Goal: Transaction & Acquisition: Purchase product/service

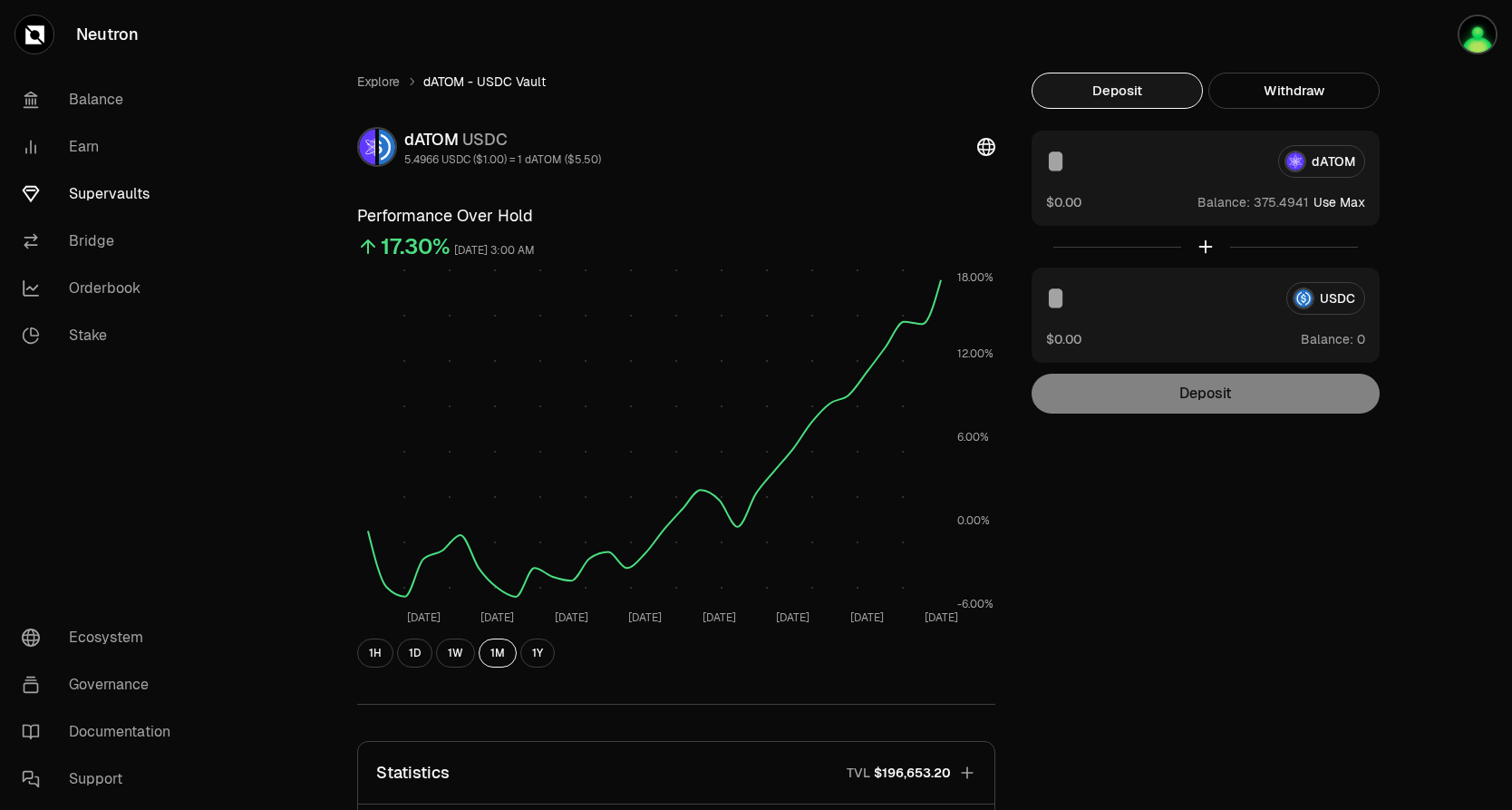
click at [1170, 170] on input at bounding box center [1154, 161] width 218 height 33
click at [1294, 65] on div "Explore dATOM - USDC Vault dATOM USDC 5.4966 USDC ($1.00) = 1 dATOM ($5.50) Per…" at bounding box center [857, 592] width 1088 height 1185
click at [1293, 87] on button "Withdraw" at bounding box center [1294, 91] width 171 height 36
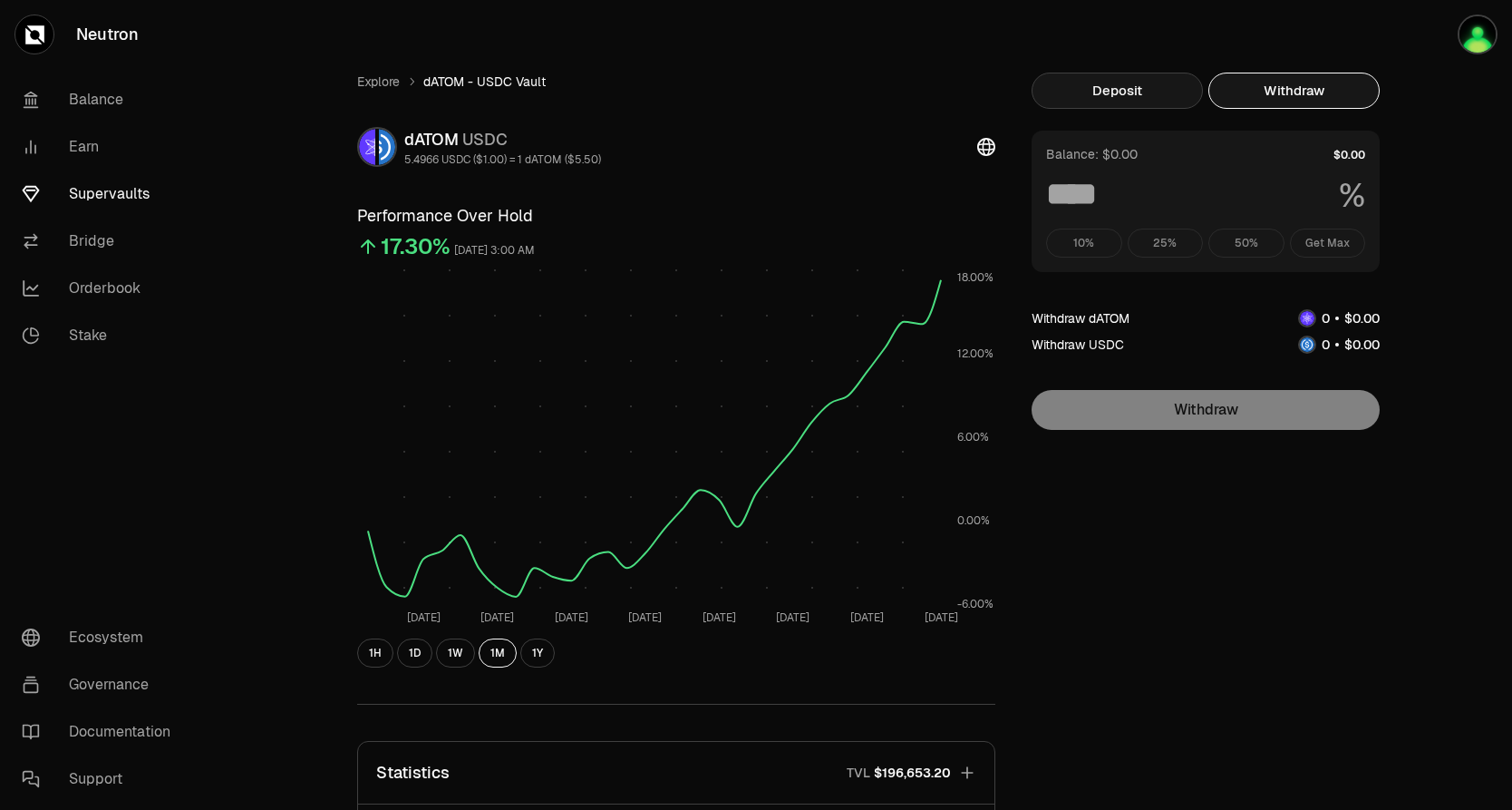
click at [1185, 87] on button "Deposit" at bounding box center [1117, 91] width 171 height 36
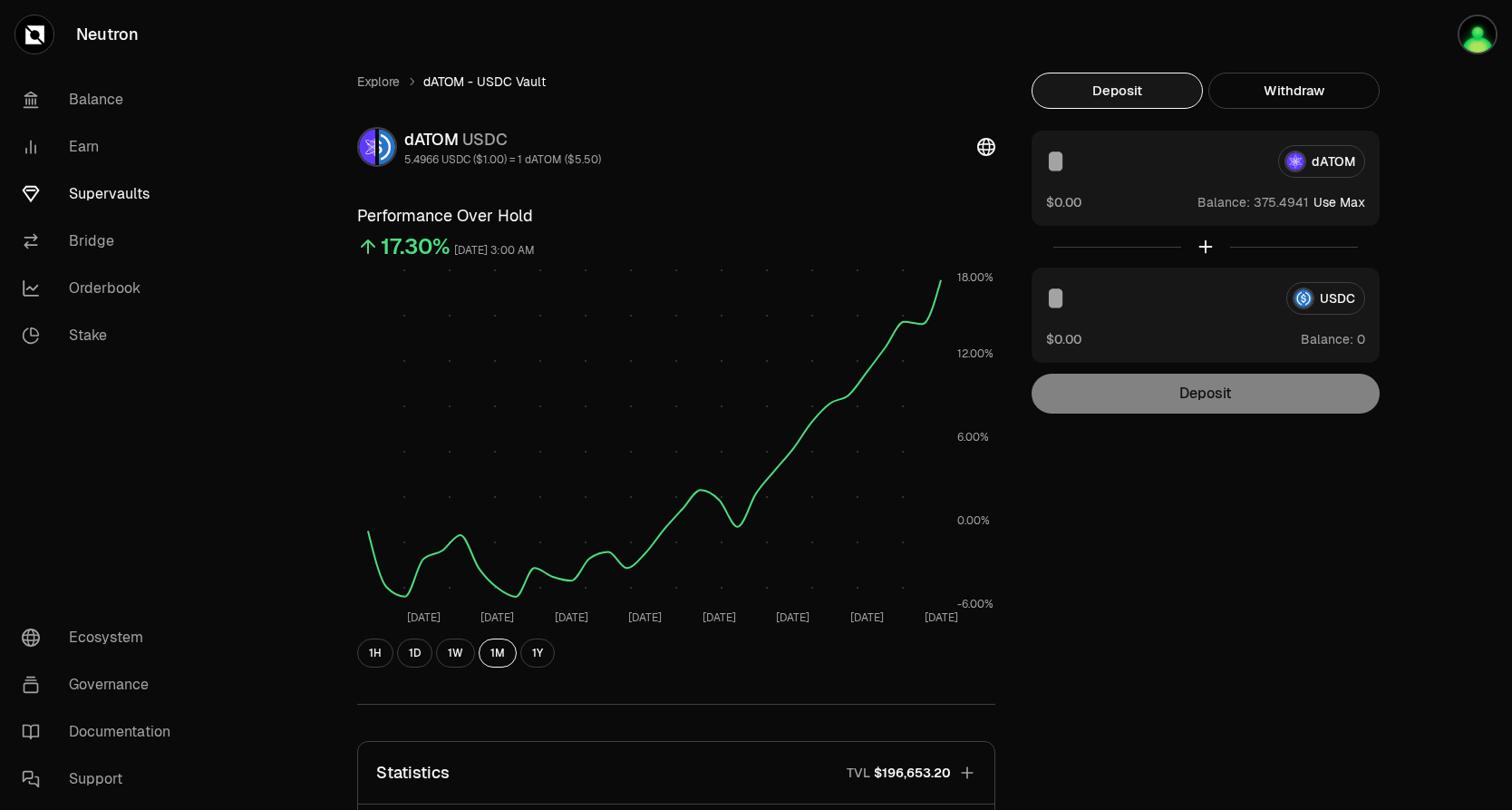
click at [1143, 152] on input at bounding box center [1154, 161] width 218 height 33
click at [1200, 243] on div at bounding box center [1205, 247] width 348 height 42
click at [1316, 163] on div "dATOM" at bounding box center [1205, 161] width 319 height 33
click at [1350, 206] on button "Use Max" at bounding box center [1339, 202] width 52 height 18
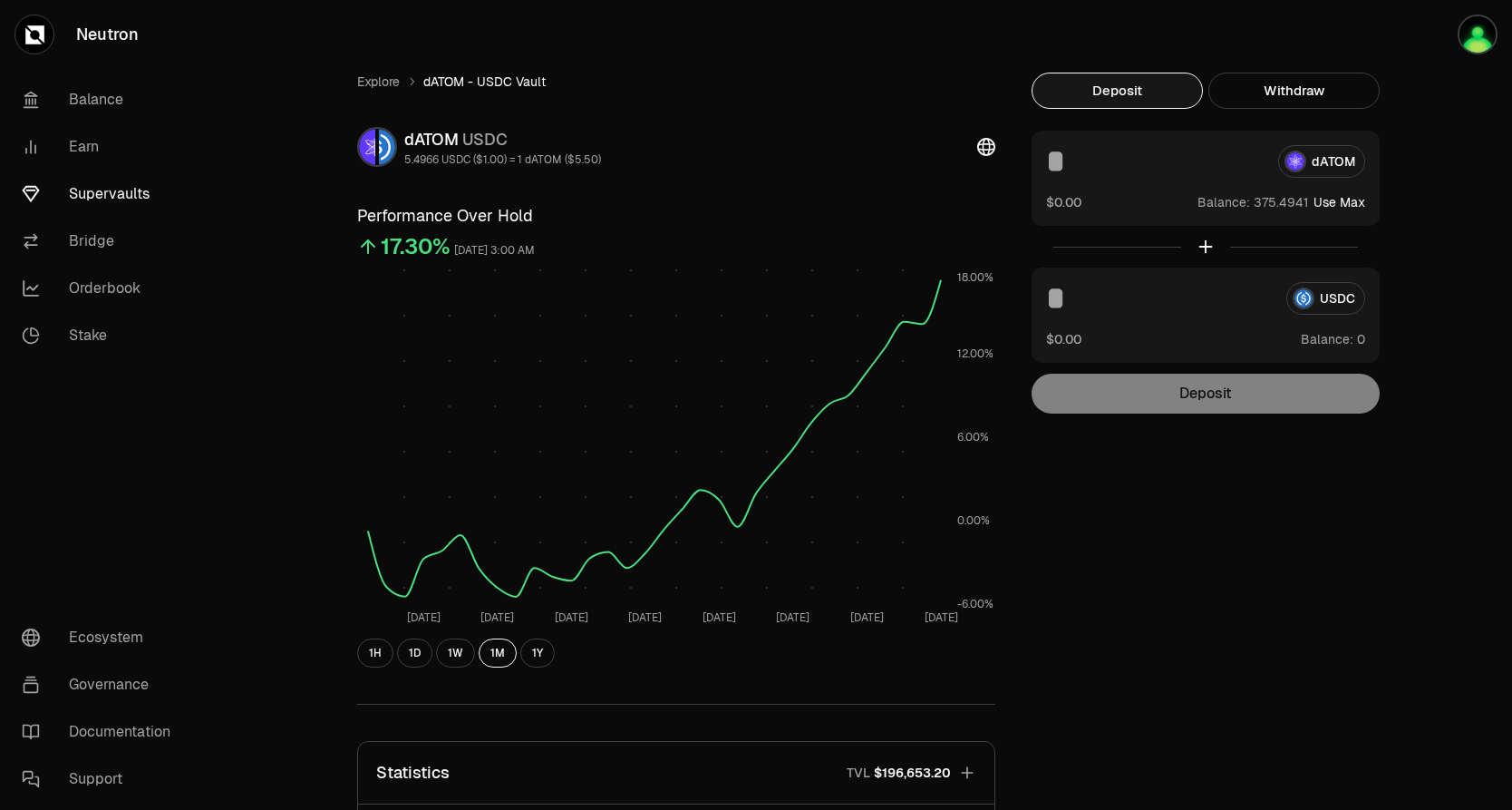
type input "**********"
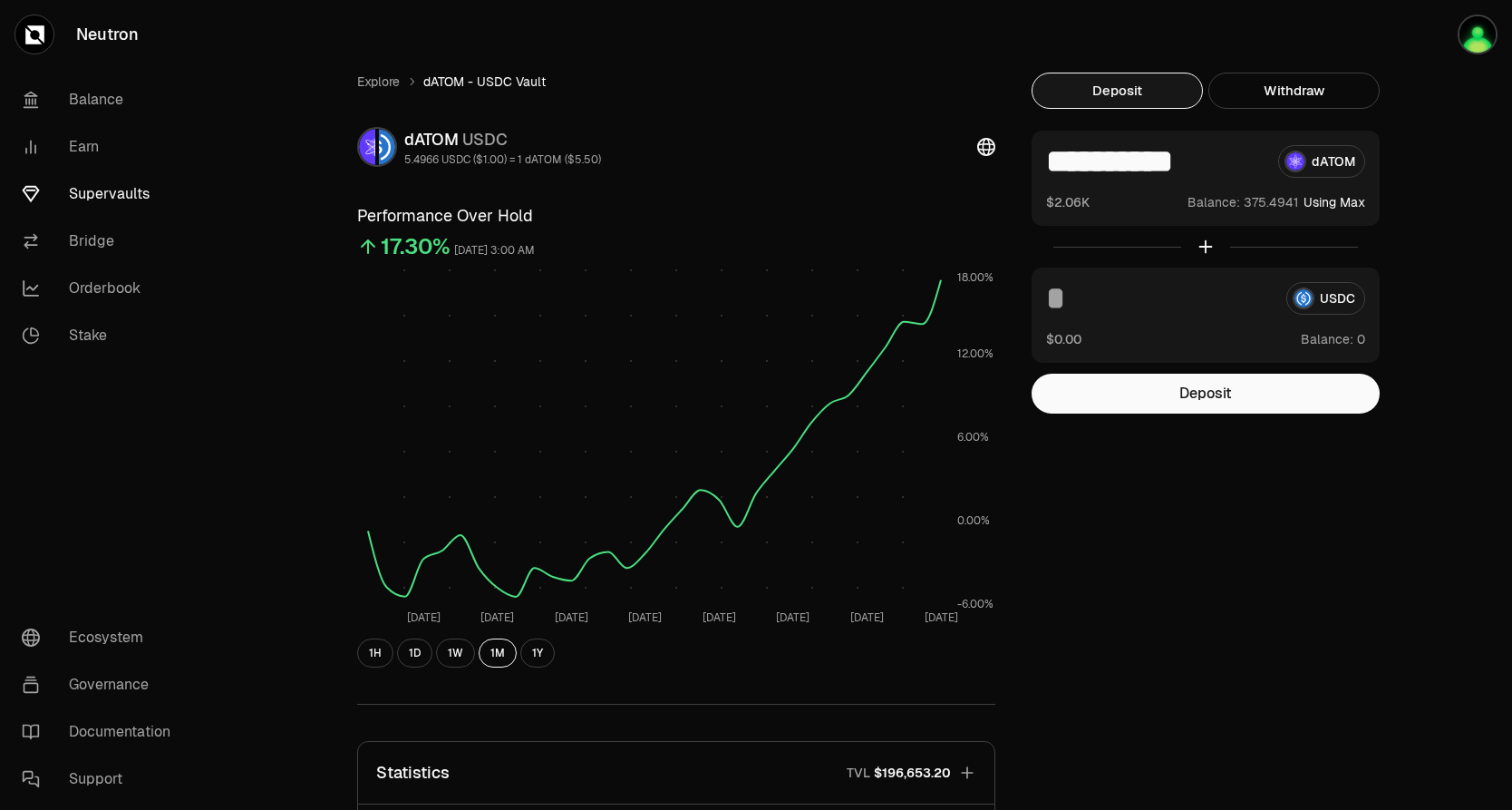
click at [1323, 161] on div "**********" at bounding box center [1205, 161] width 319 height 33
click at [1316, 161] on div "**********" at bounding box center [1205, 161] width 319 height 33
click at [1460, 230] on div "**********" at bounding box center [857, 592] width 1309 height 1185
click at [1183, 388] on button "Deposit" at bounding box center [1205, 394] width 348 height 40
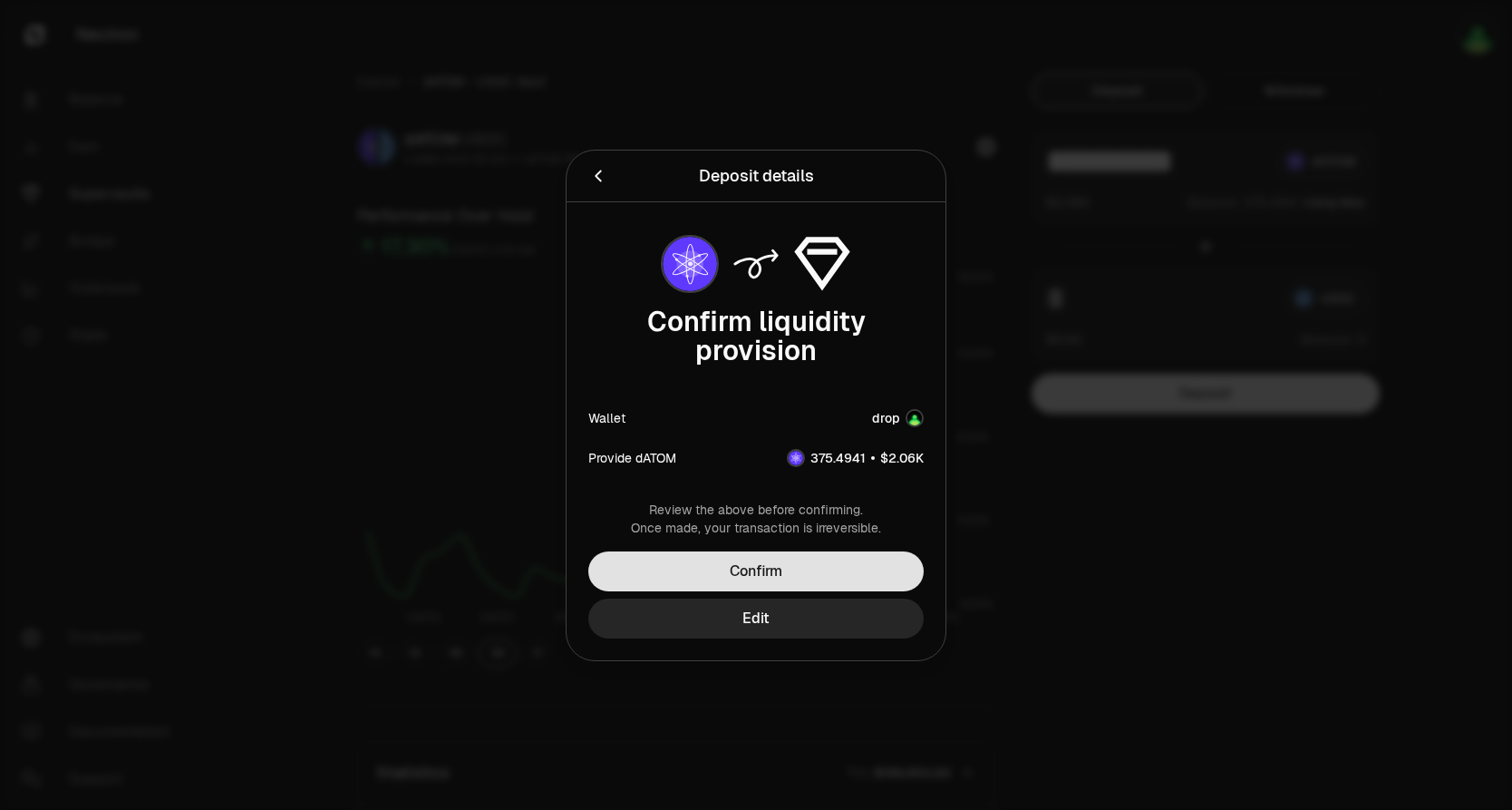
click at [816, 573] on button "Confirm" at bounding box center [756, 571] width 335 height 40
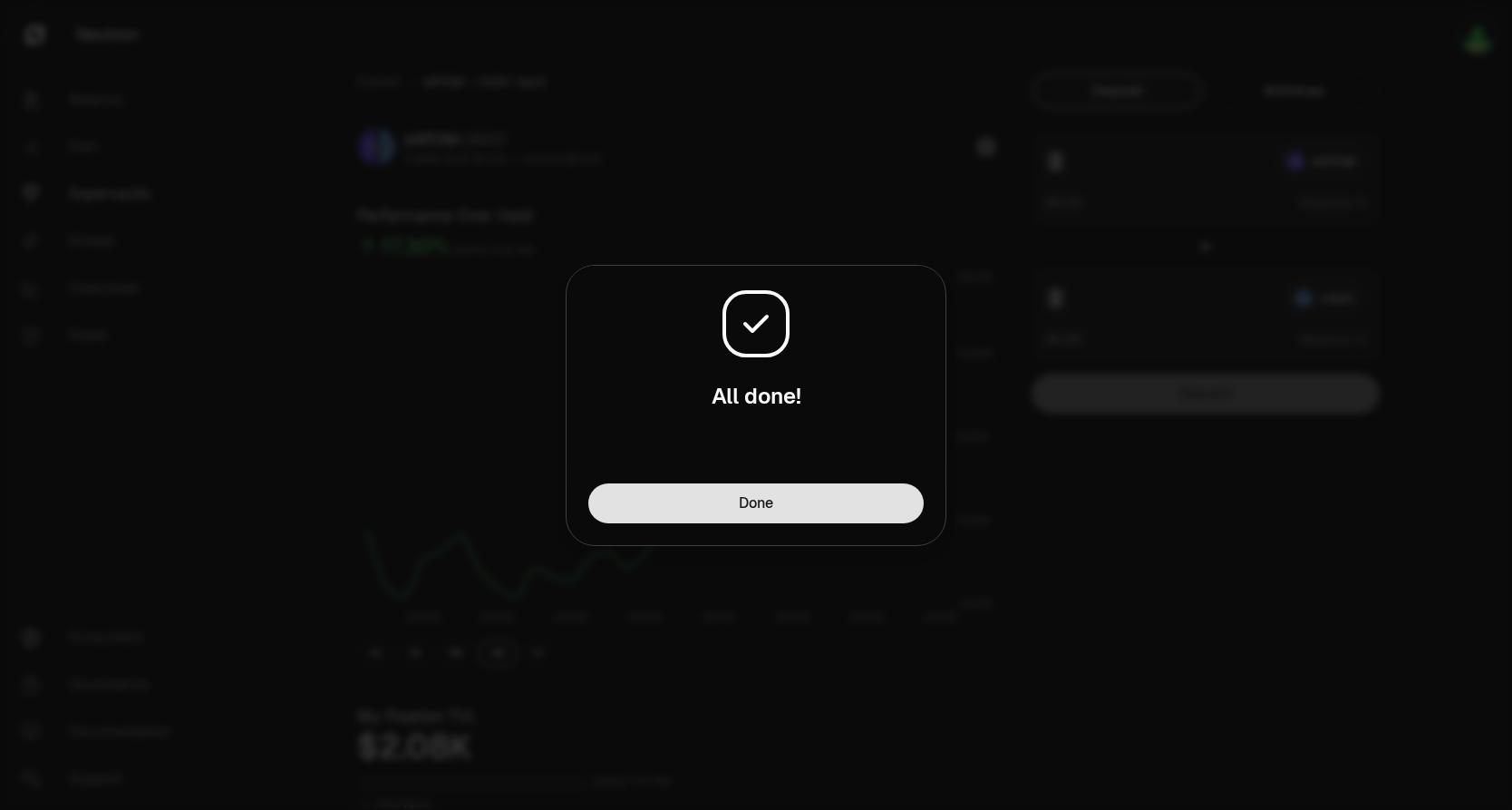
click at [685, 503] on button "Done" at bounding box center [756, 503] width 335 height 40
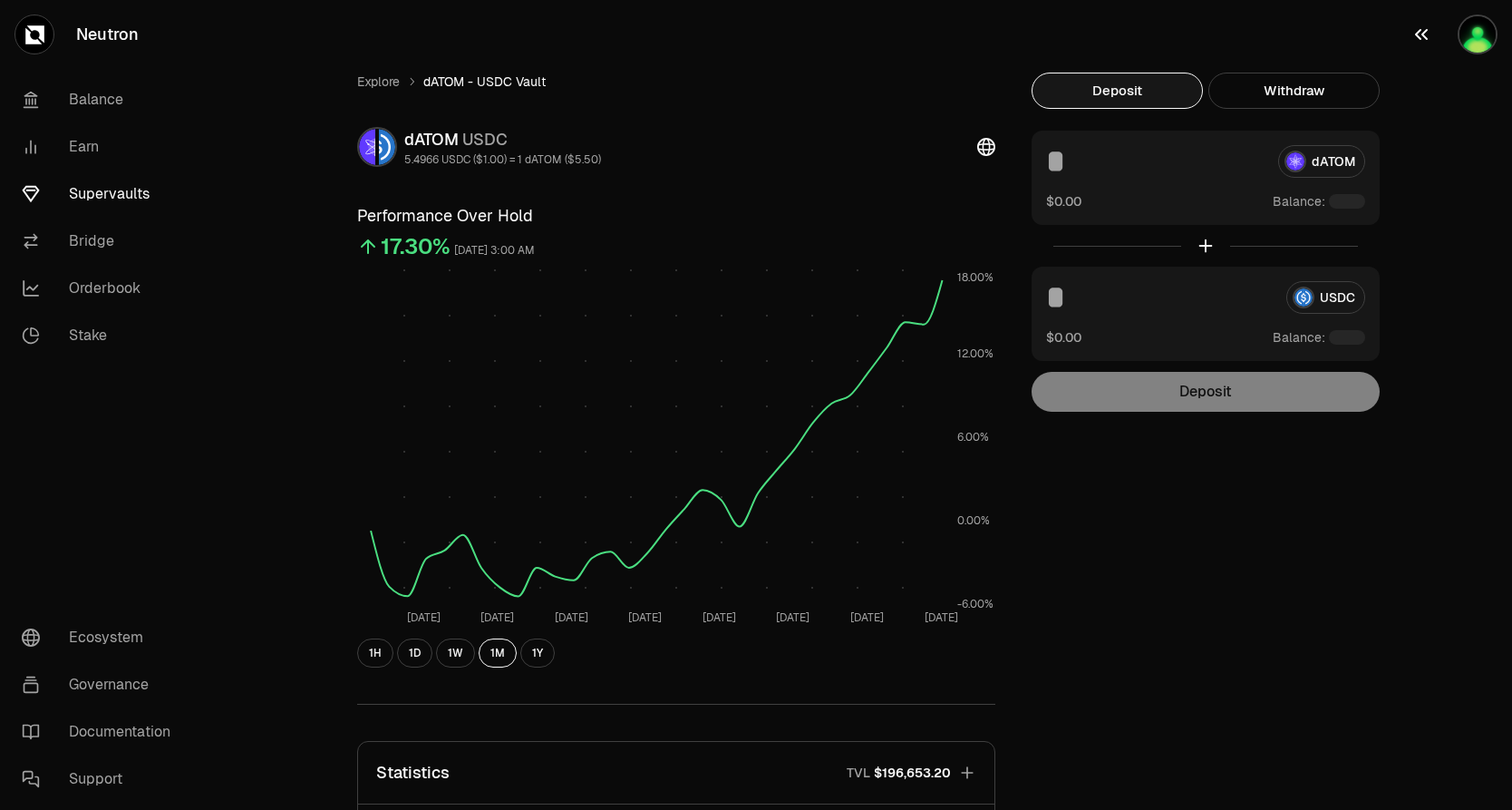
click at [1456, 44] on button "button" at bounding box center [1454, 35] width 116 height 69
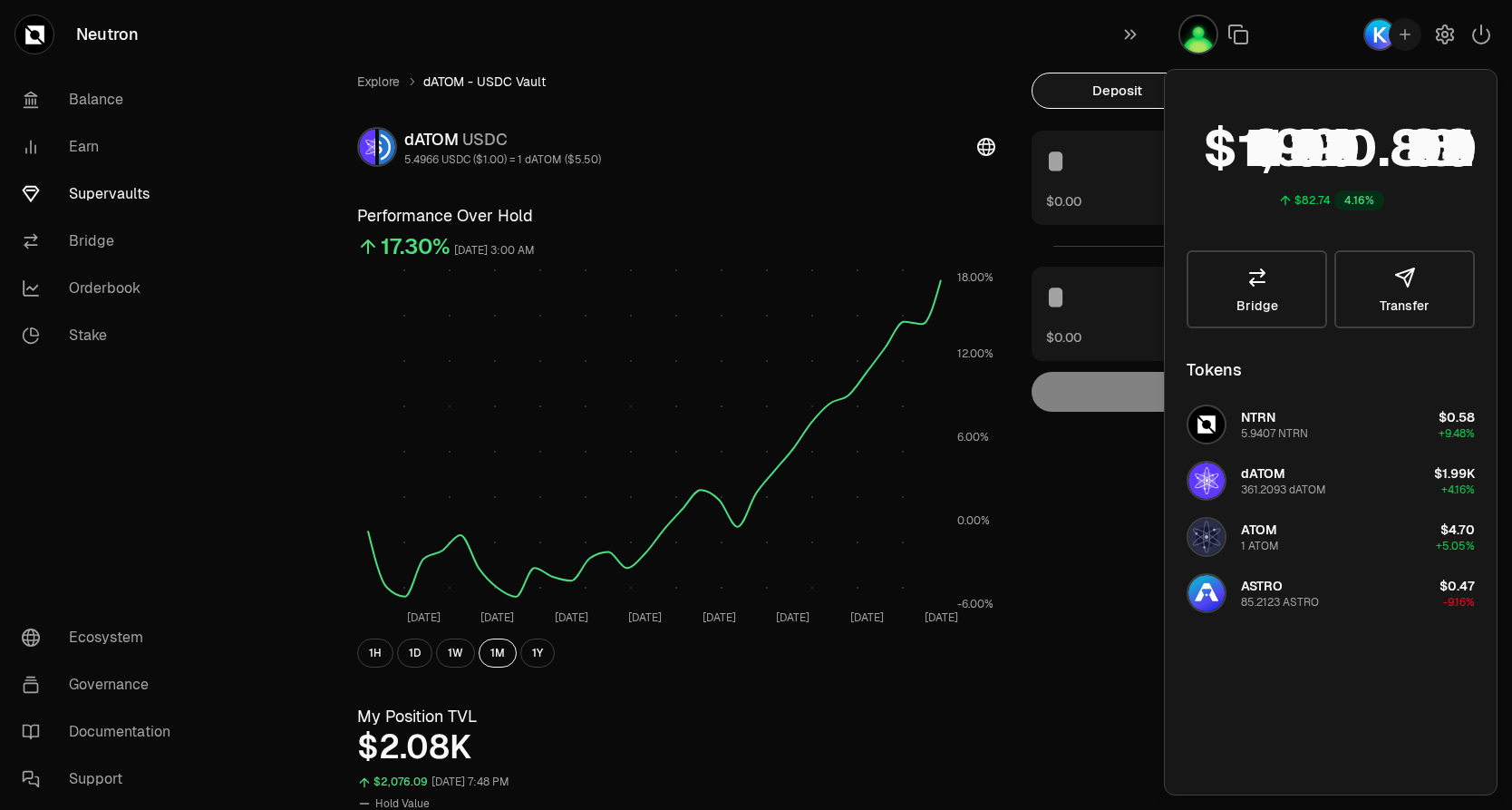
drag, startPoint x: 1456, startPoint y: 44, endPoint x: 1313, endPoint y: 79, distance: 147.2
click at [1393, 76] on div "Portfolio Your tokens and total balance $82.74 4.16% Bridge Transfer Tokens NTR…" at bounding box center [1338, 405] width 348 height 810
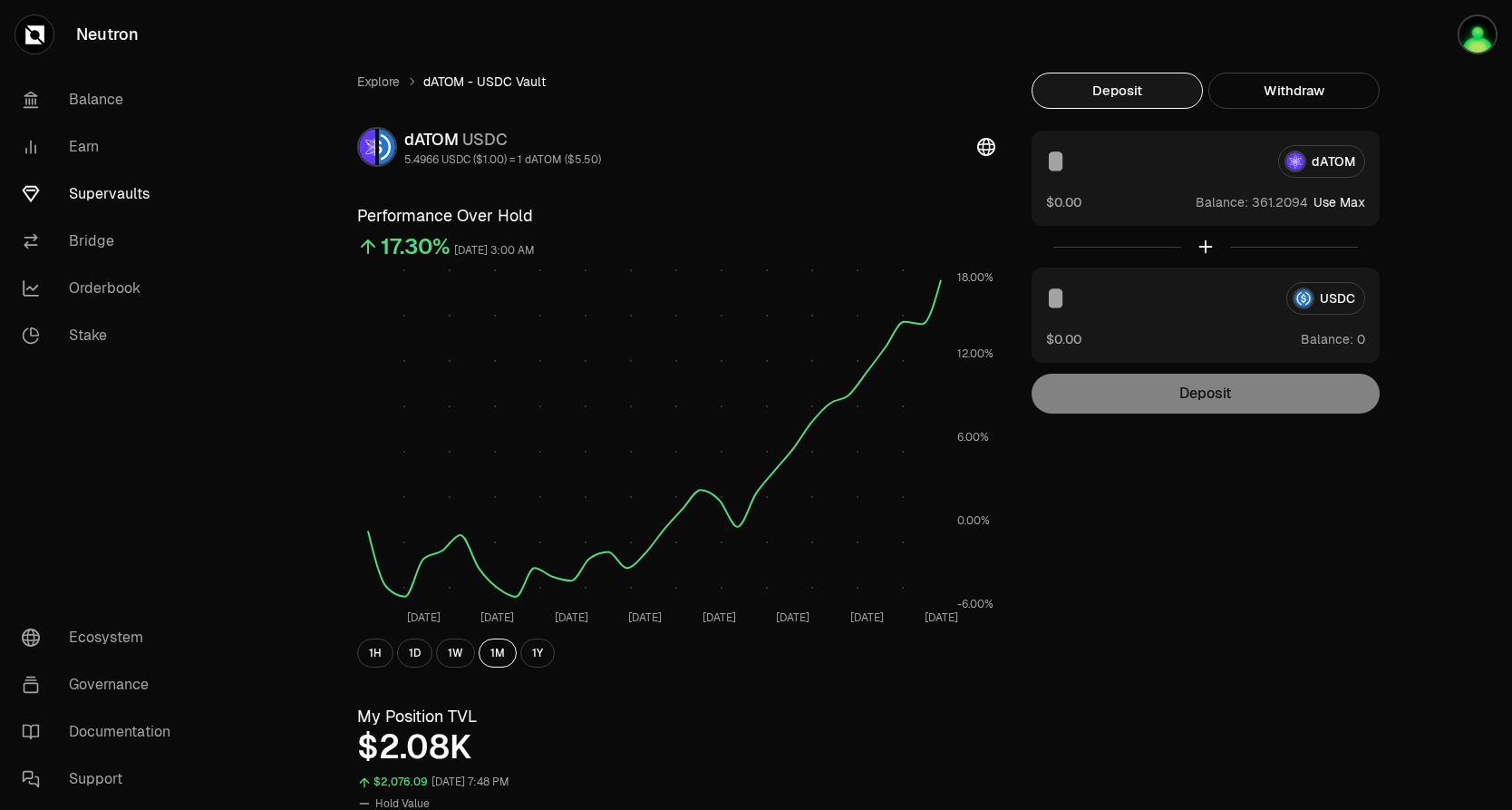
click at [1326, 198] on button "Use Max" at bounding box center [1339, 202] width 52 height 18
type input "*********"
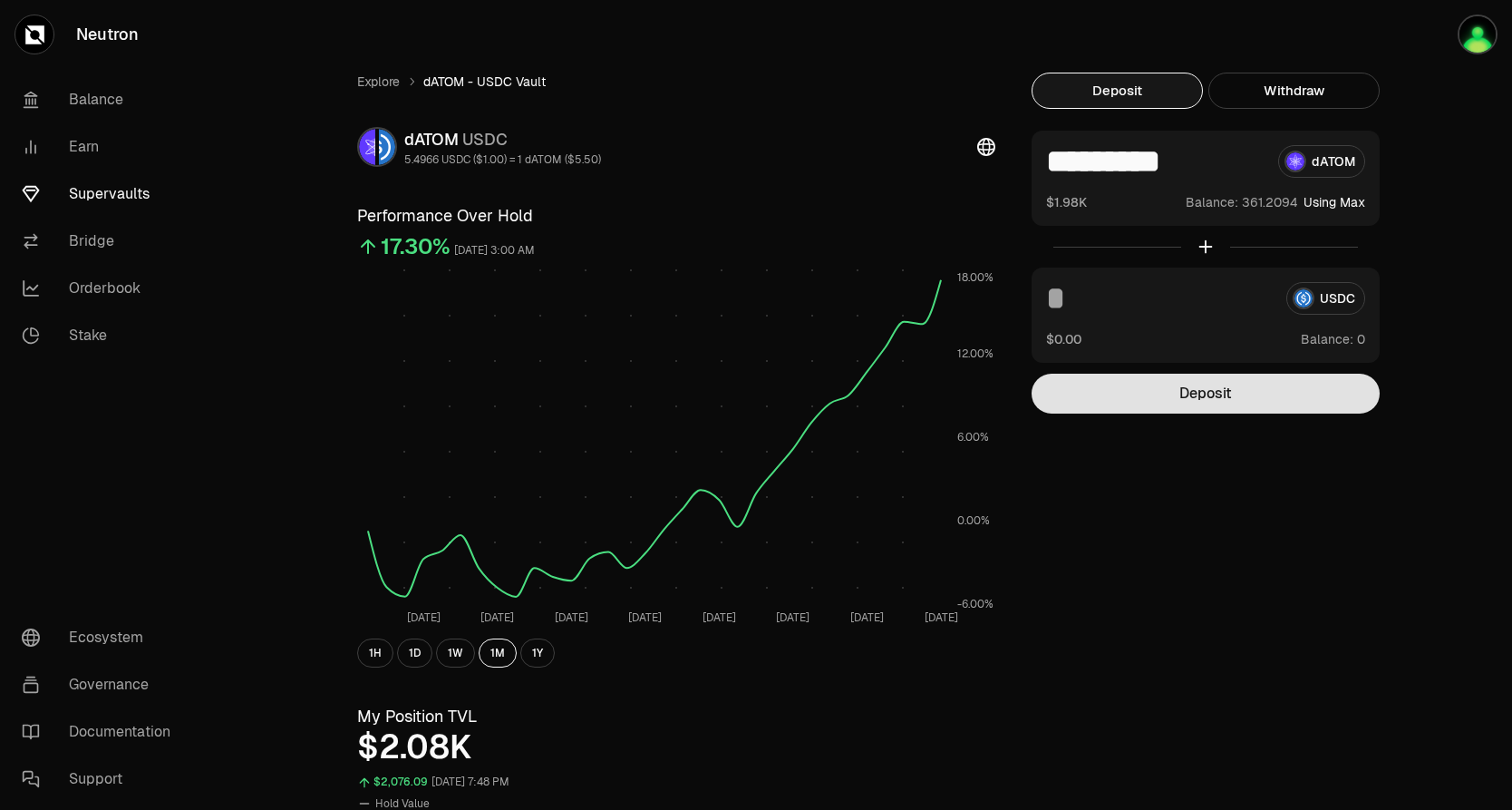
click at [1144, 405] on button "Deposit" at bounding box center [1205, 394] width 348 height 40
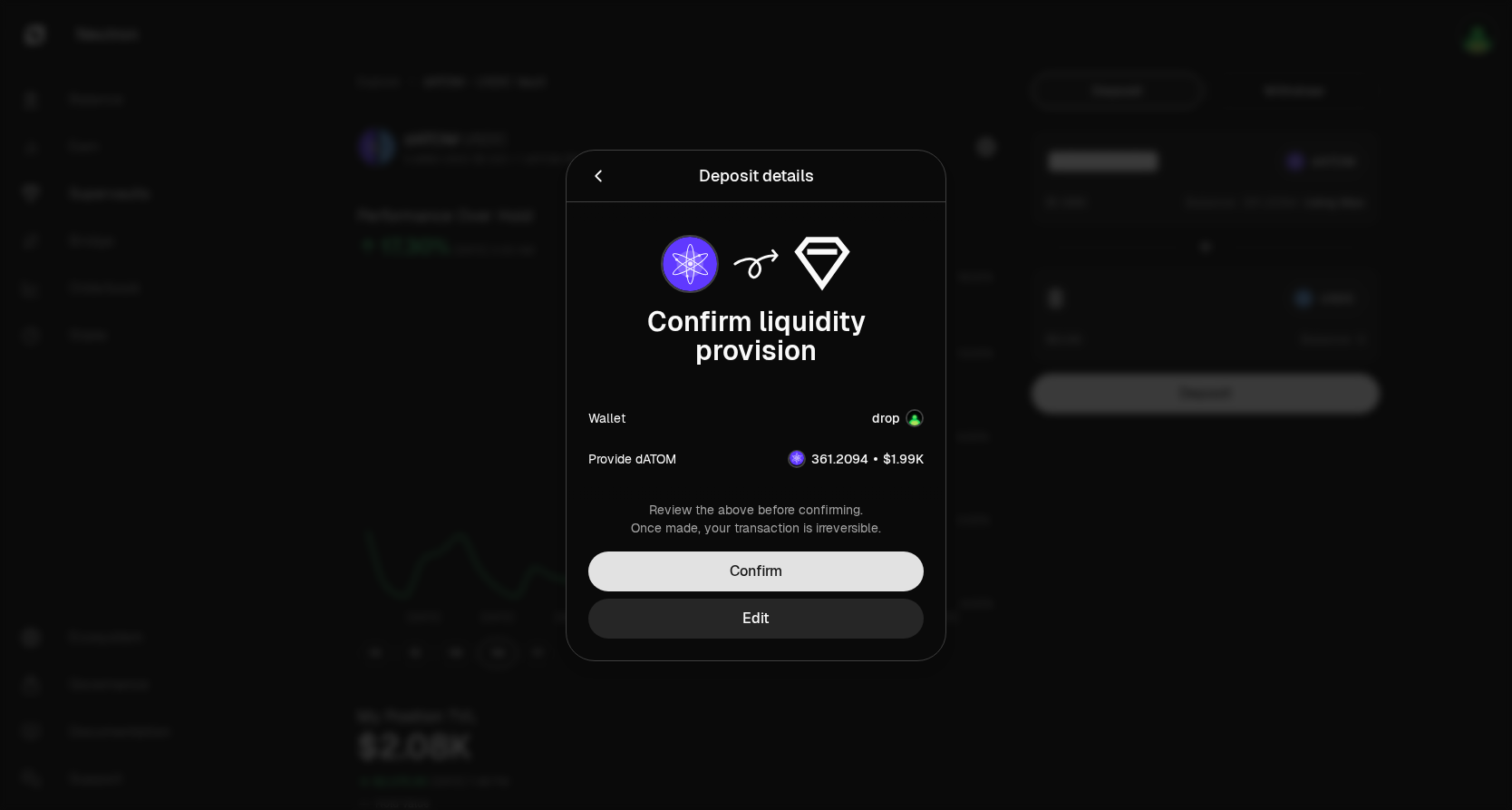
click at [795, 567] on button "Confirm" at bounding box center [756, 571] width 335 height 40
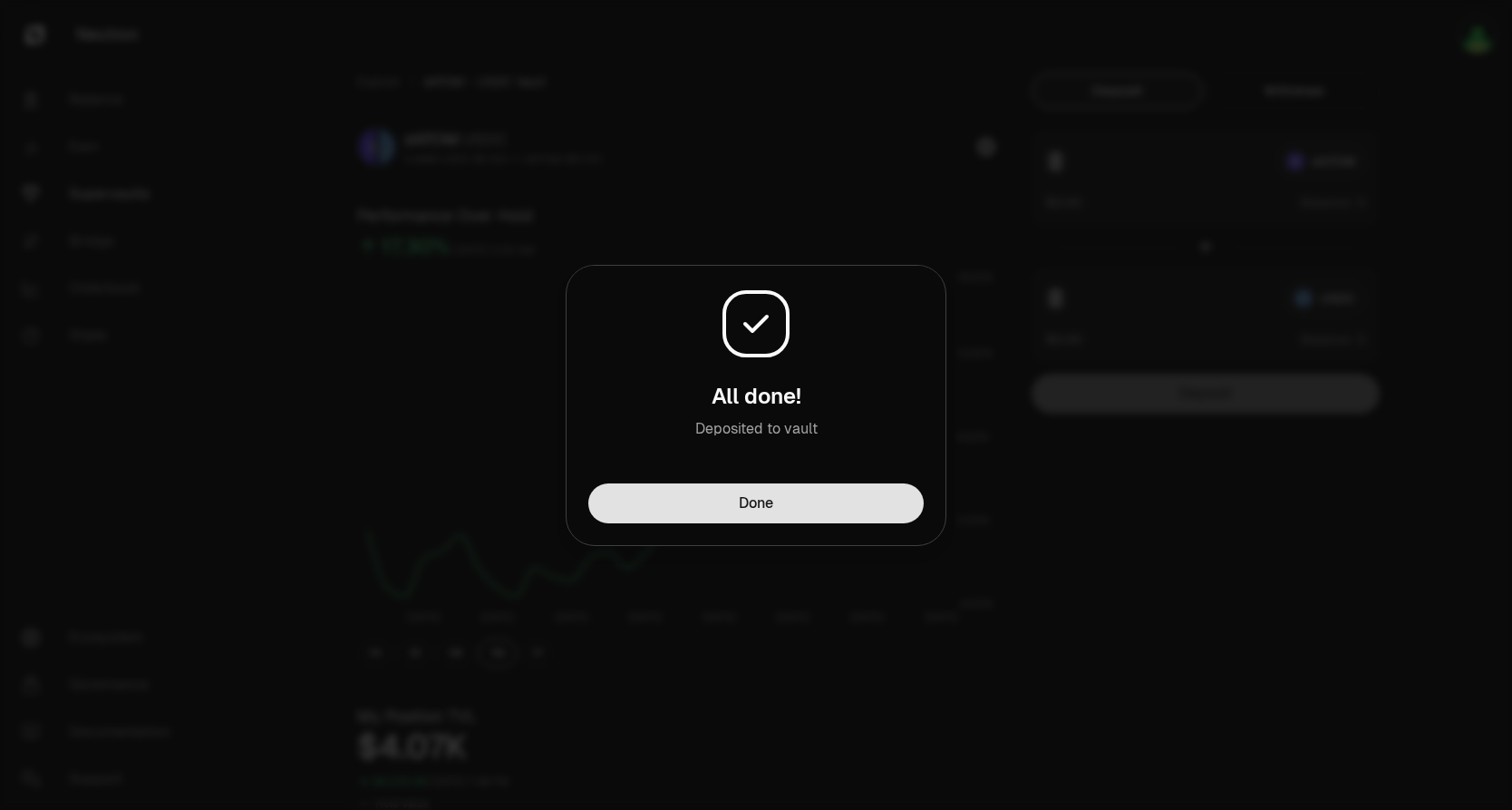
click at [709, 491] on button "Done" at bounding box center [756, 503] width 335 height 40
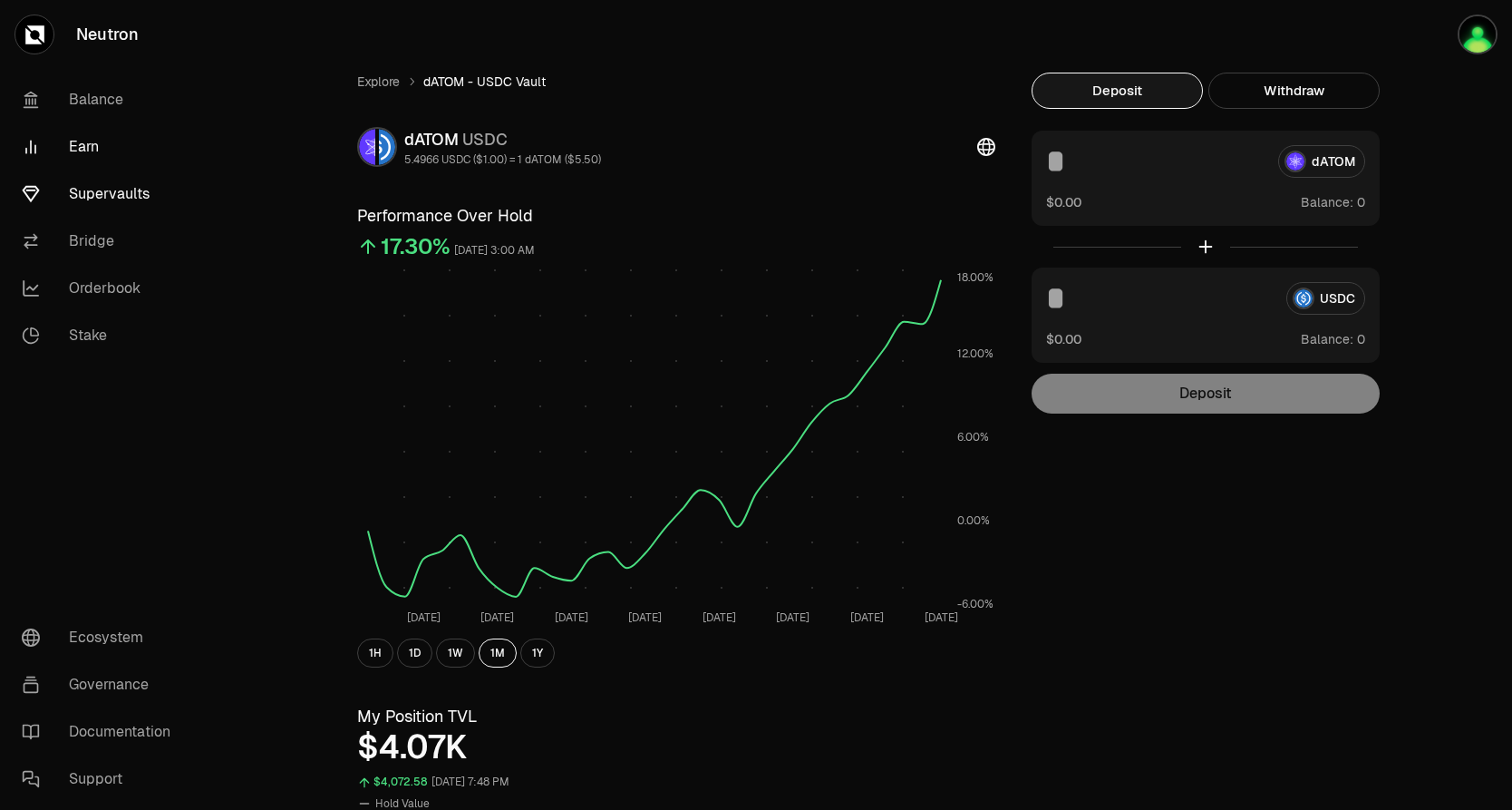
click at [125, 159] on link "Earn" at bounding box center [101, 147] width 189 height 47
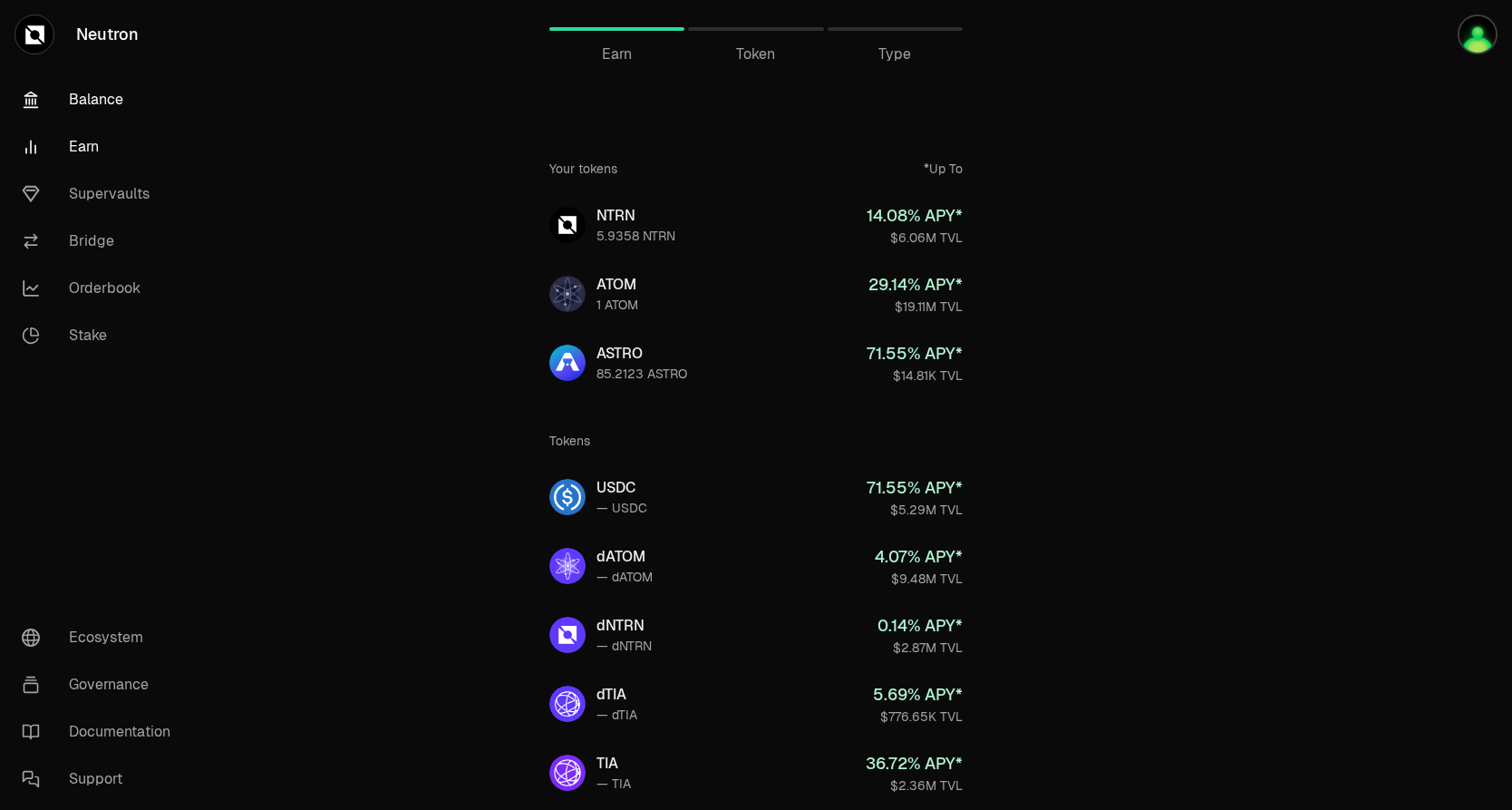
click at [92, 105] on link "Balance" at bounding box center [101, 100] width 189 height 47
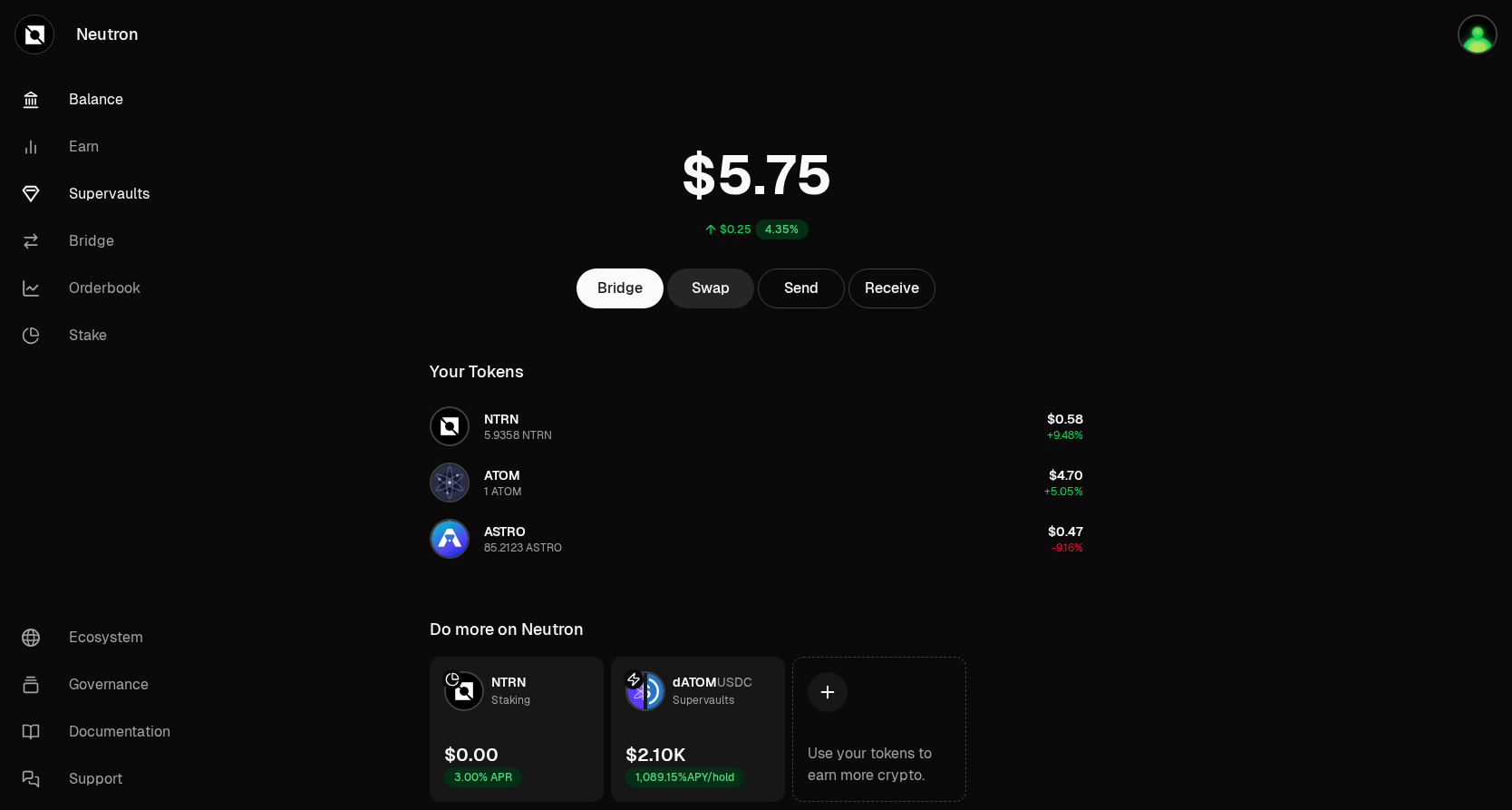
click at [150, 188] on link "Supervaults" at bounding box center [101, 194] width 189 height 47
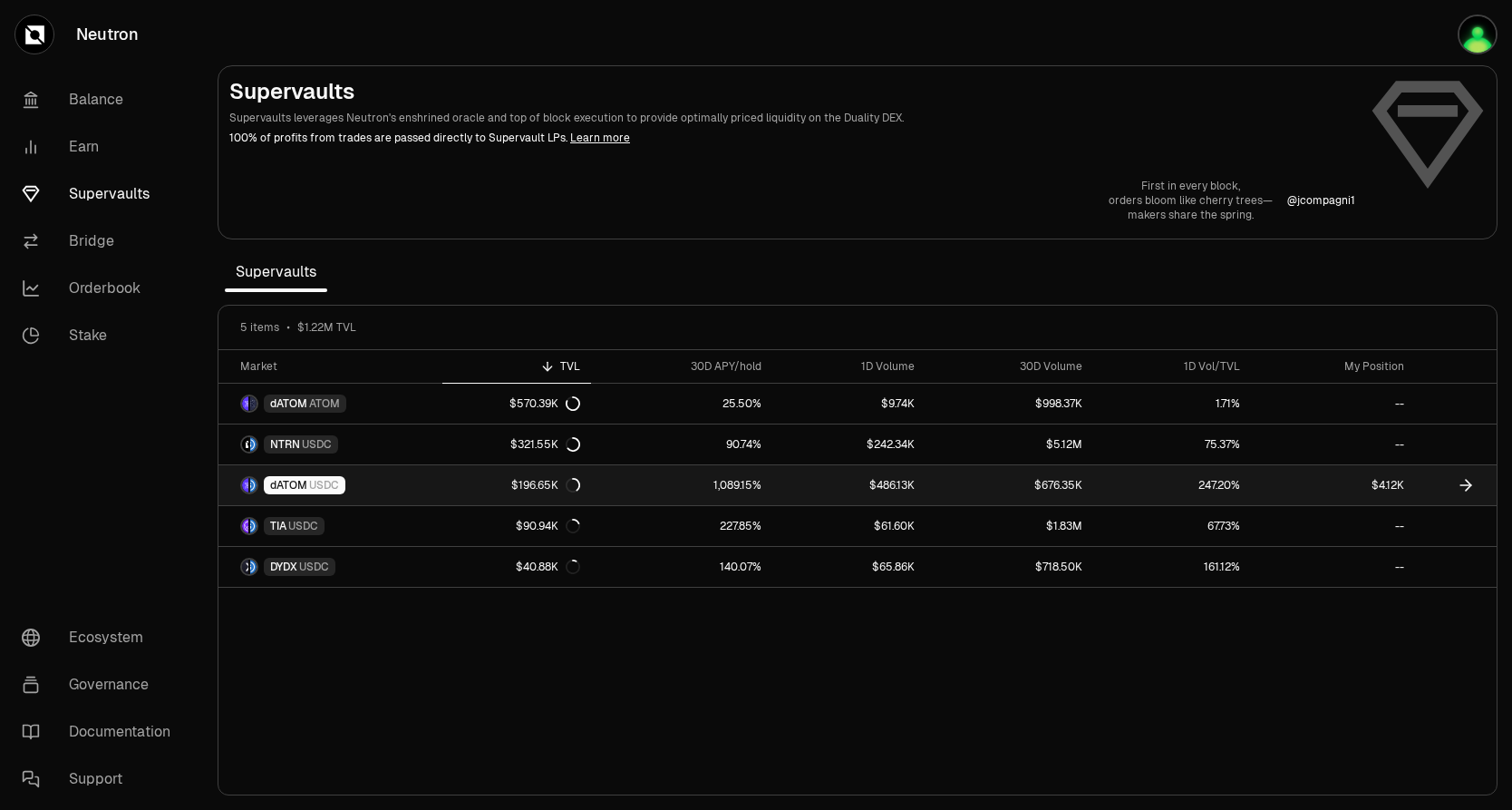
click at [465, 487] on link "$196.65K" at bounding box center [516, 486] width 148 height 40
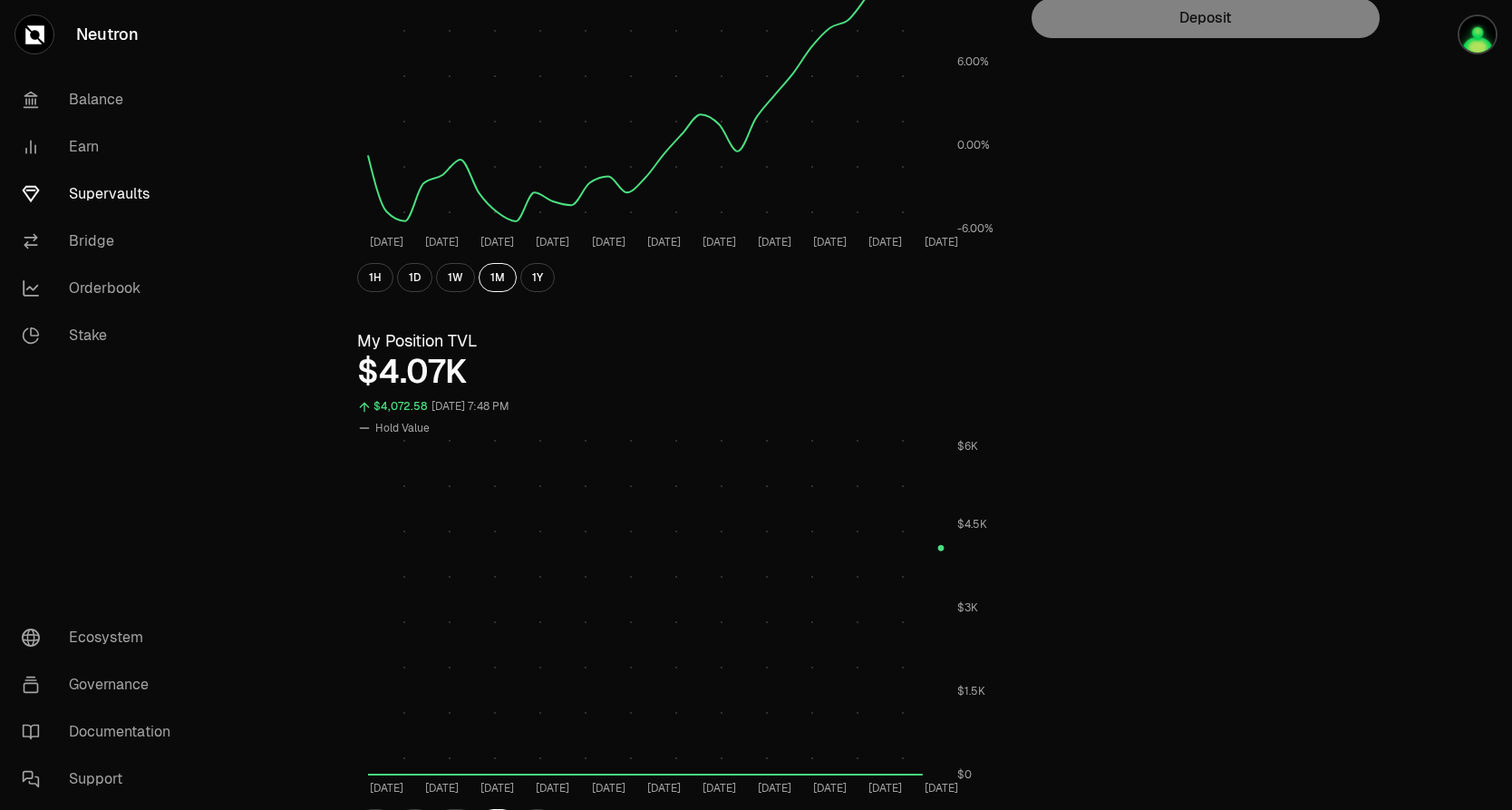
scroll to position [380, 0]
click at [82, 91] on link "Balance" at bounding box center [101, 100] width 189 height 47
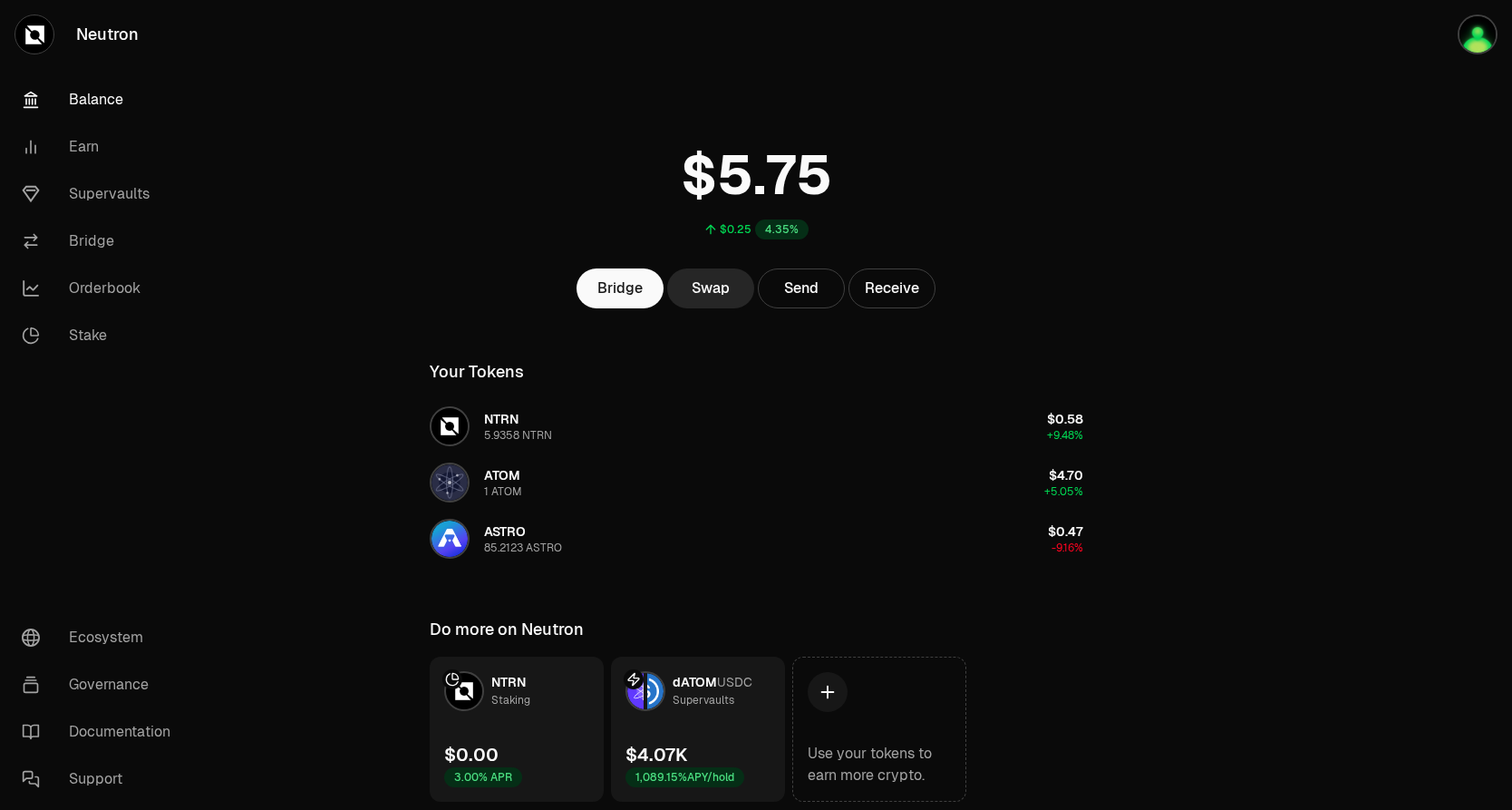
click at [640, 201] on div "$0.25 4.35%" at bounding box center [756, 186] width 697 height 141
click at [139, 137] on link "Earn" at bounding box center [101, 147] width 189 height 47
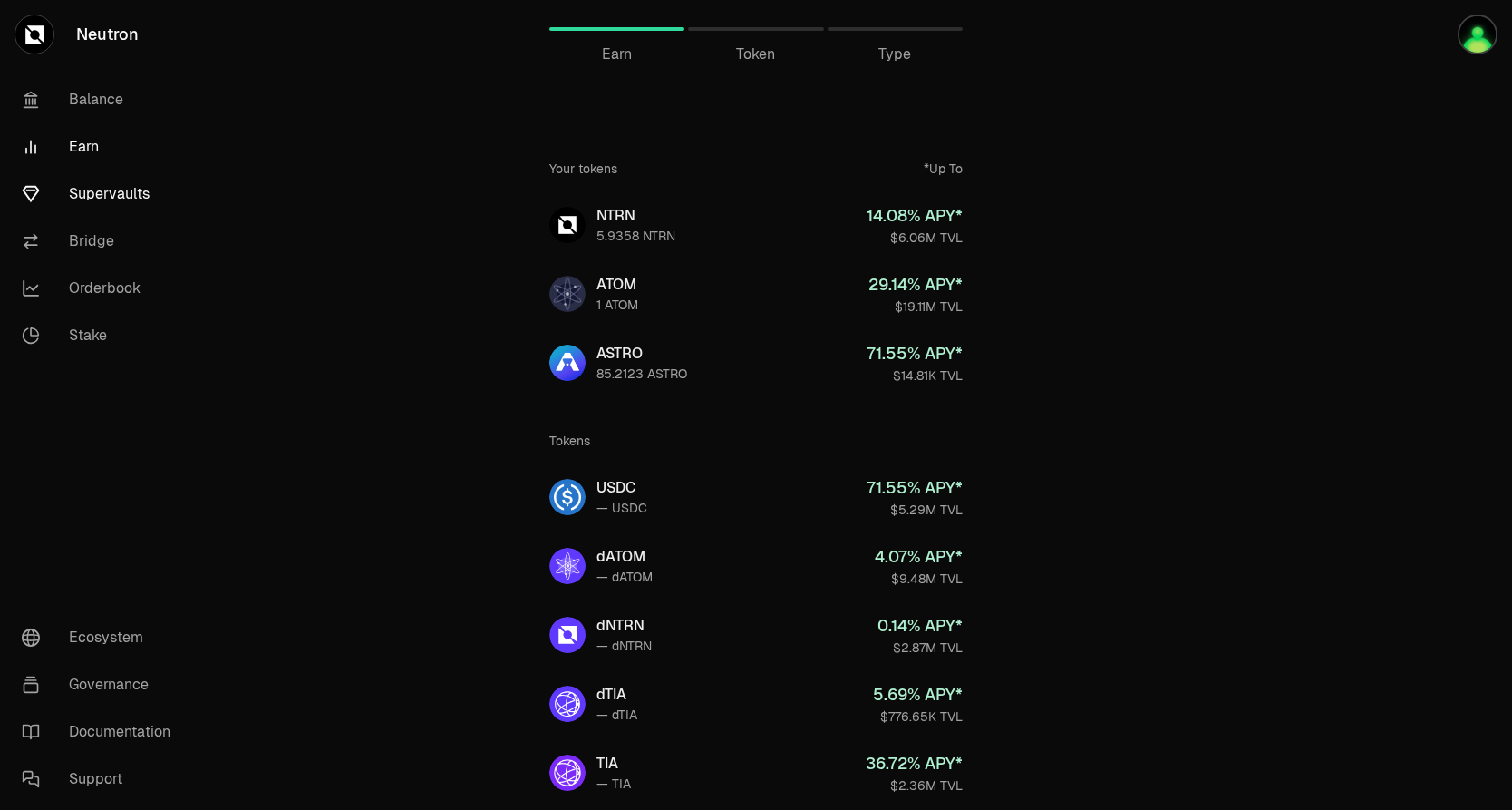
click at [138, 189] on link "Supervaults" at bounding box center [101, 194] width 189 height 47
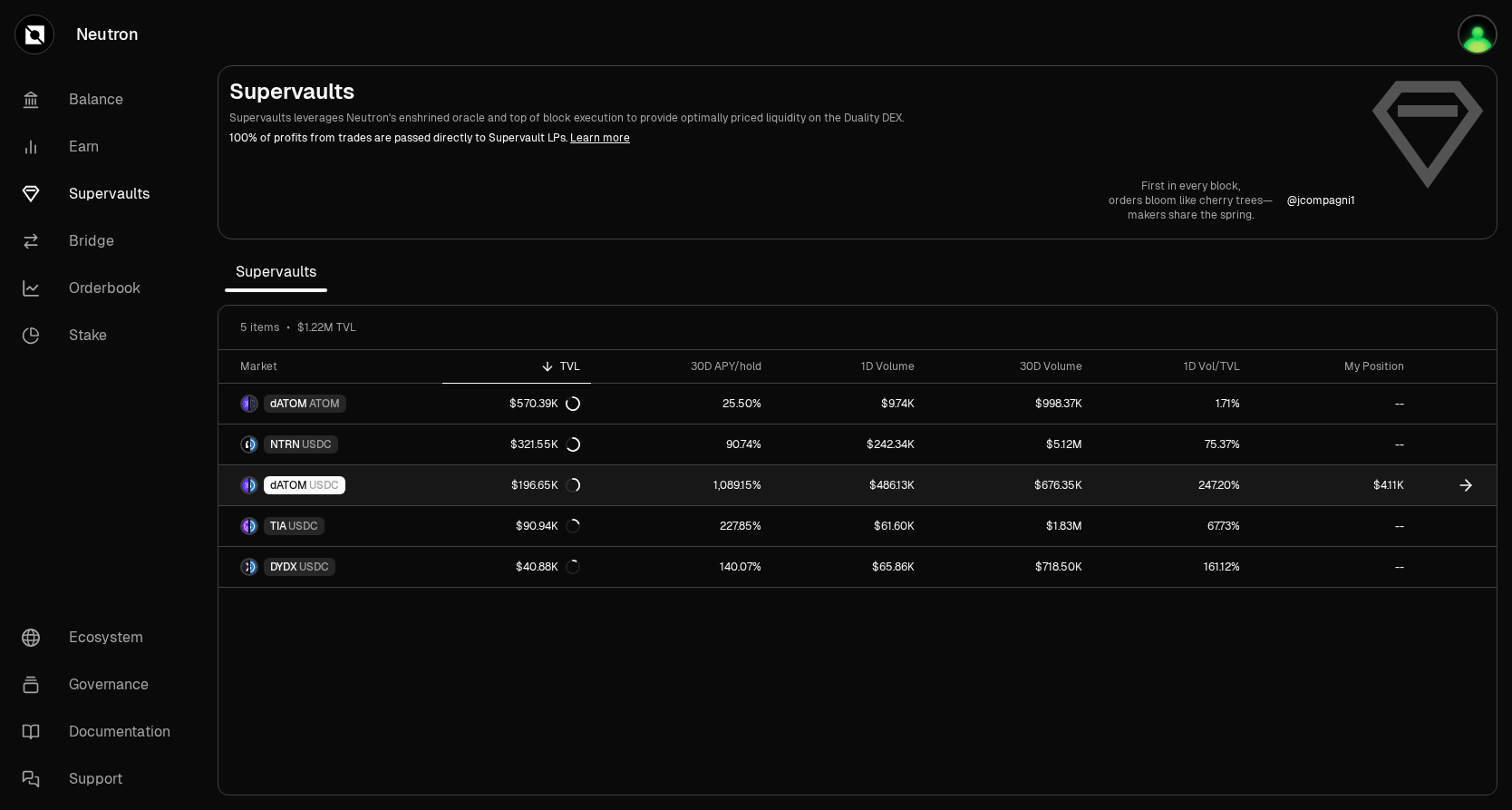
click at [393, 490] on link "dATOM USDC" at bounding box center [331, 486] width 224 height 40
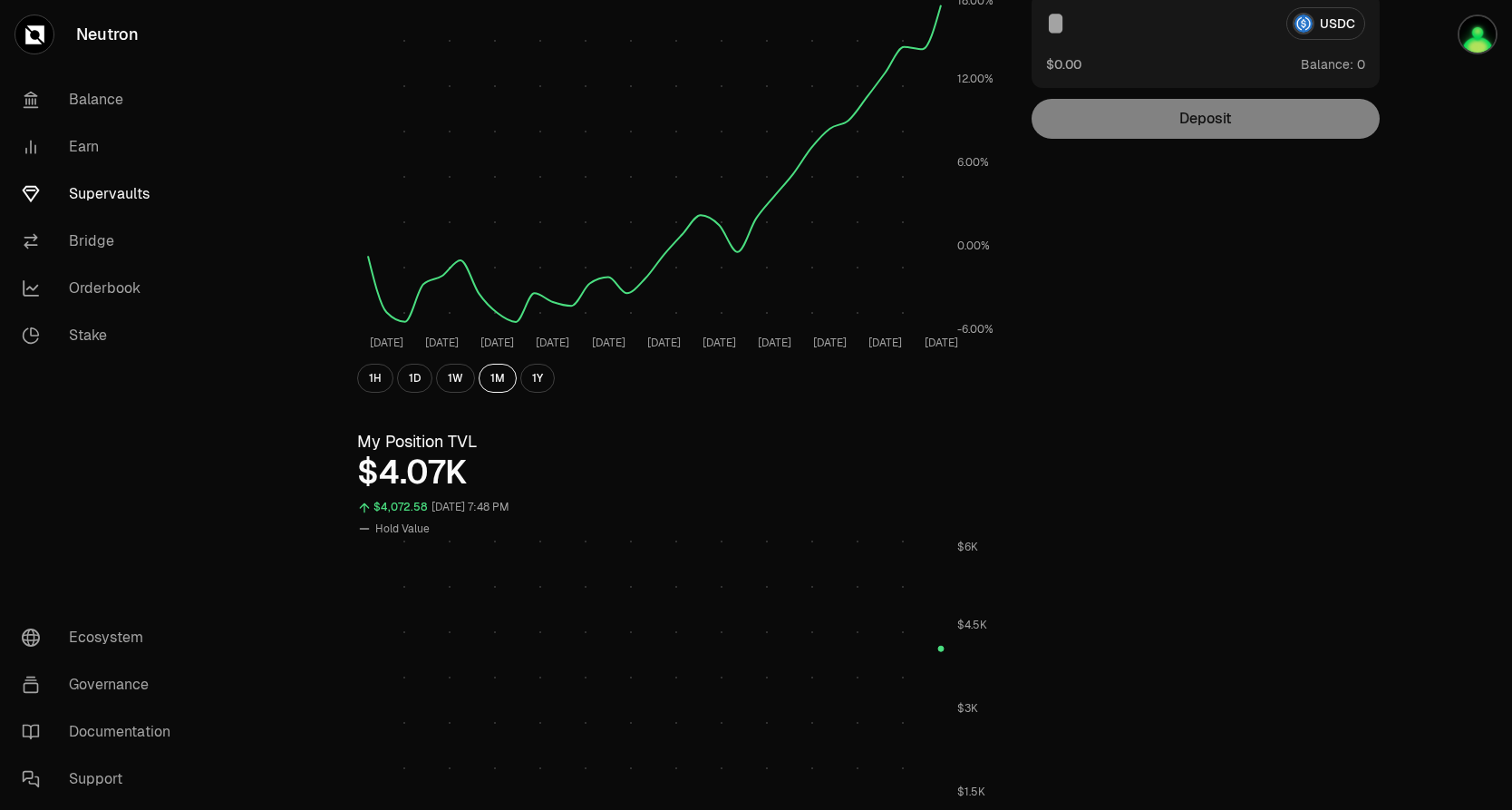
scroll to position [276, 0]
